Goal: Subscribe to service/newsletter

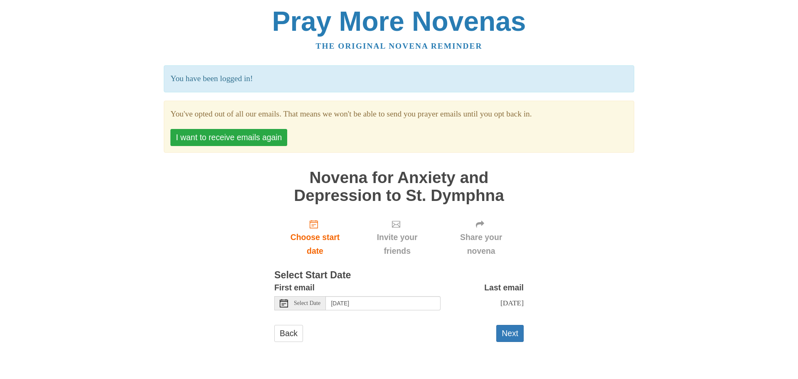
click at [209, 133] on button "I want to receive emails again" at bounding box center [228, 137] width 117 height 17
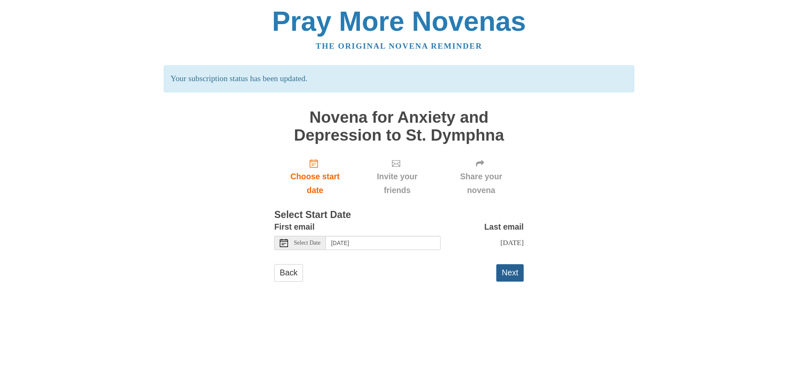
click at [507, 273] on button "Next" at bounding box center [509, 272] width 27 height 17
